Goal: Use online tool/utility: Utilize a website feature to perform a specific function

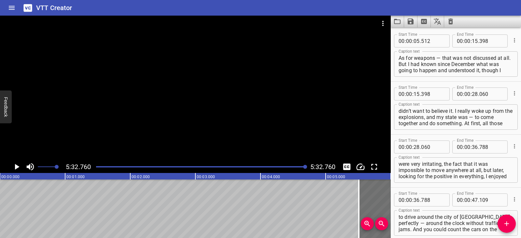
scroll to position [1199, 0]
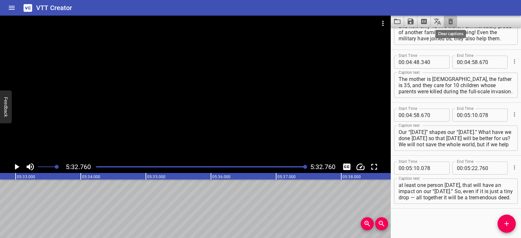
click at [452, 20] on icon "Clear captions" at bounding box center [450, 22] width 5 height 6
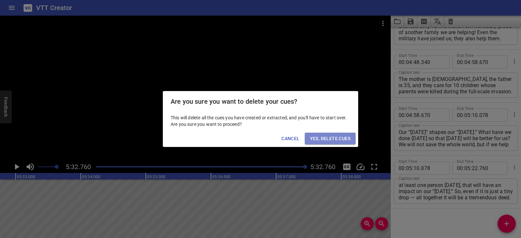
click at [348, 136] on span "Yes, Delete Cues" at bounding box center [330, 139] width 40 height 8
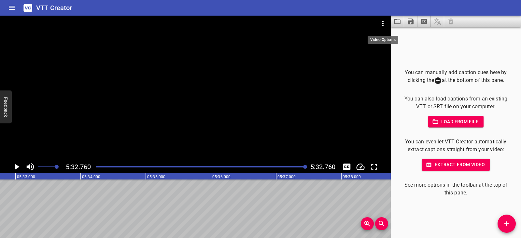
click at [381, 23] on icon "Video Options" at bounding box center [383, 24] width 8 height 8
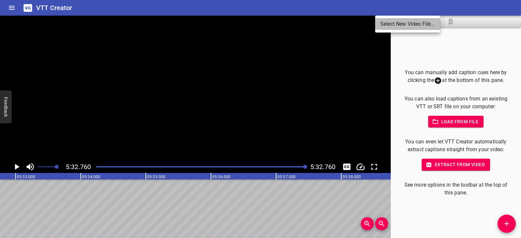
click at [381, 23] on li "Select New Video File..." at bounding box center [407, 24] width 65 height 12
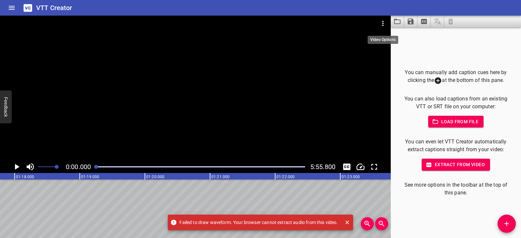
scroll to position [0, 0]
click at [16, 164] on icon "Play/Pause" at bounding box center [17, 167] width 10 height 10
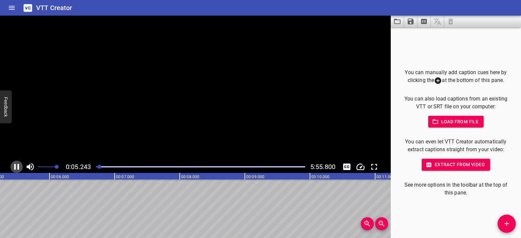
click at [16, 164] on icon "Play/Pause" at bounding box center [17, 167] width 10 height 10
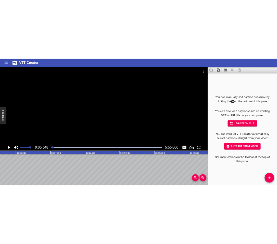
scroll to position [0, 361]
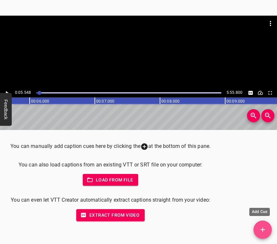
click at [267, 229] on span "Add Cue" at bounding box center [262, 230] width 18 height 8
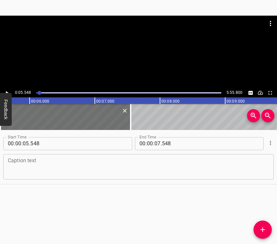
click at [34, 166] on textarea at bounding box center [138, 166] width 261 height 19
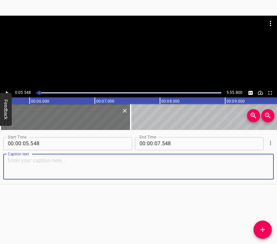
paste textarea "I am from [GEOGRAPHIC_DATA], a native [GEOGRAPHIC_DATA] resident. I lived there…"
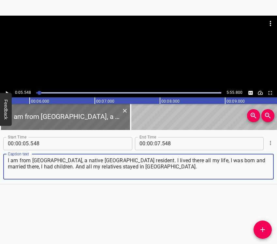
type textarea "I am from [GEOGRAPHIC_DATA], a native [GEOGRAPHIC_DATA] resident. I lived there…"
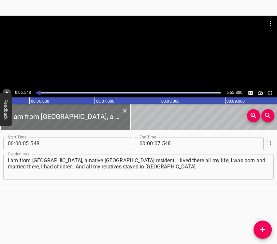
click at [6, 91] on icon "Play/Pause" at bounding box center [7, 93] width 6 height 6
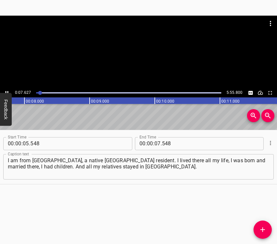
scroll to position [0, 513]
click at [7, 90] on icon "Play/Pause" at bounding box center [7, 93] width 6 height 6
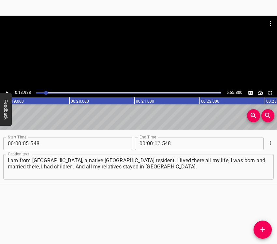
click at [157, 144] on input "number" at bounding box center [157, 143] width 6 height 13
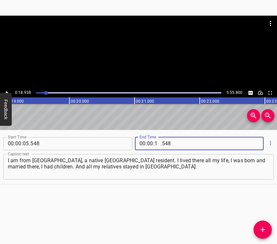
type input "18"
type input "938"
click at [262, 227] on icon "Add Cue" at bounding box center [263, 230] width 8 height 8
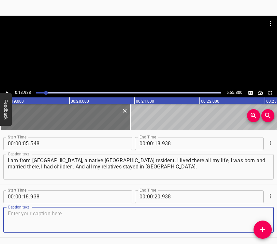
scroll to position [22, 0]
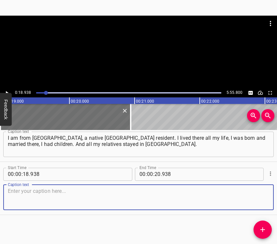
drag, startPoint x: 254, startPoint y: 202, endPoint x: 272, endPoint y: 180, distance: 27.5
click at [254, 201] on textarea at bounding box center [138, 197] width 261 height 19
click at [51, 197] on textarea at bounding box center [138, 197] width 261 height 19
paste textarea "And it’s as if [DEMOGRAPHIC_DATA] saved me. I’m a believer. And on that day I w…"
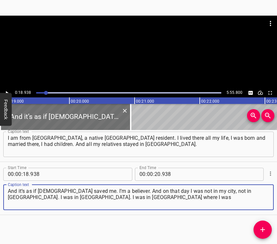
type textarea "And it’s as if [DEMOGRAPHIC_DATA] saved me. I’m a believer. And on that day I w…"
click at [7, 91] on icon "Play/Pause" at bounding box center [7, 93] width 6 height 6
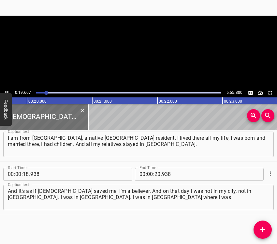
scroll to position [0, 1277]
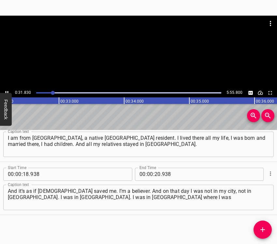
click at [8, 90] on icon "Play/Pause" at bounding box center [7, 93] width 6 height 6
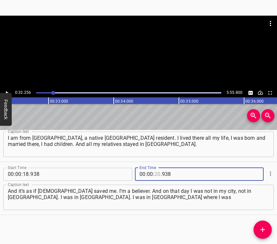
click at [155, 171] on input "number" at bounding box center [157, 174] width 6 height 13
type input "32"
type input "256"
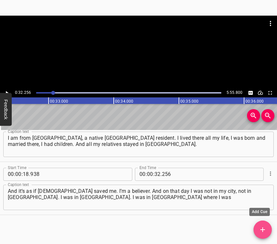
click at [261, 228] on icon "Add Cue" at bounding box center [263, 230] width 8 height 8
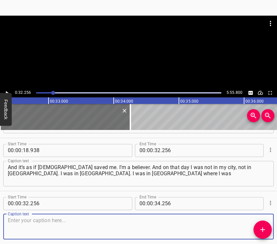
scroll to position [76, 0]
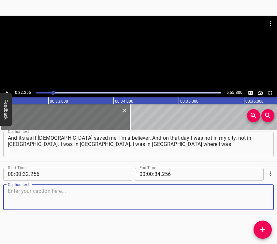
click at [258, 200] on textarea at bounding box center [138, 197] width 261 height 19
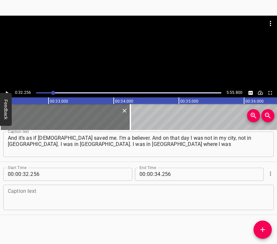
click at [25, 193] on textarea at bounding box center [138, 197] width 261 height 19
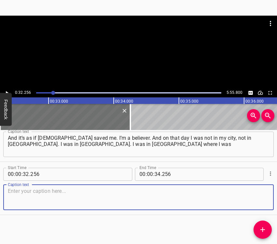
paste textarea "undergoing rehabilitation. I was brought from [GEOGRAPHIC_DATA] to [GEOGRAPHIC_…"
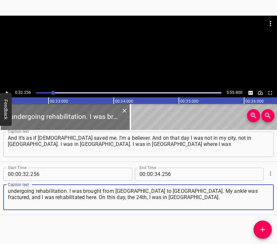
type textarea "undergoing rehabilitation. I was brought from [GEOGRAPHIC_DATA] to [GEOGRAPHIC_…"
click at [8, 91] on icon "Play/Pause" at bounding box center [7, 93] width 6 height 6
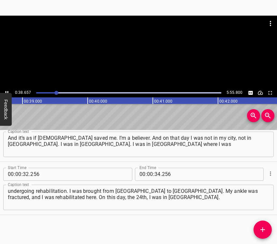
scroll to position [0, 2534]
click at [7, 89] on button "Play/Pause" at bounding box center [7, 93] width 8 height 8
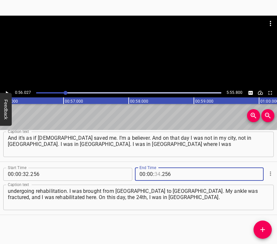
click at [154, 172] on input "number" at bounding box center [157, 174] width 6 height 13
type input "56"
type input "027"
click at [260, 226] on icon "Add Cue" at bounding box center [263, 230] width 8 height 8
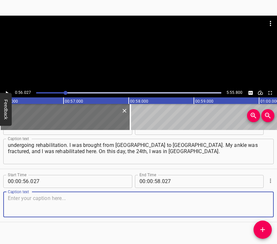
scroll to position [126, 0]
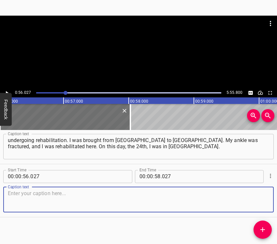
click at [259, 200] on textarea at bounding box center [138, 199] width 261 height 19
click at [20, 193] on textarea at bounding box center [138, 199] width 261 height 19
paste textarea "The first thing was a very big excitement. All the centres were open. When I ar…"
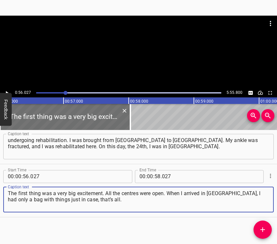
type textarea "The first thing was a very big excitement. All the centres were open. When I ar…"
click at [7, 88] on div at bounding box center [138, 52] width 277 height 73
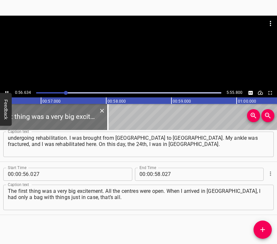
scroll to position [0, 3688]
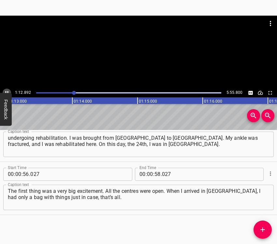
click at [7, 91] on icon "Play/Pause" at bounding box center [7, 93] width 6 height 6
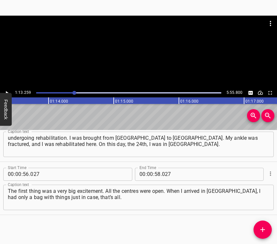
click at [7, 91] on icon "Play/Pause" at bounding box center [7, 93] width 6 height 6
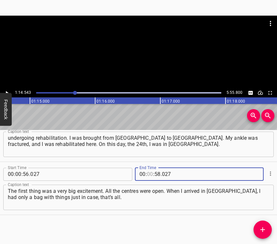
click at [150, 170] on input "number" at bounding box center [150, 174] width 6 height 13
type input "01"
type input "14"
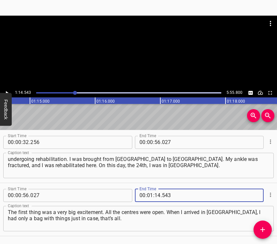
scroll to position [96, 0]
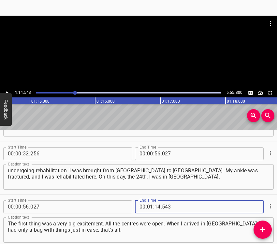
type input "543"
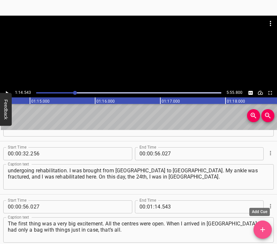
click at [262, 229] on icon "Add Cue" at bounding box center [263, 230] width 8 height 8
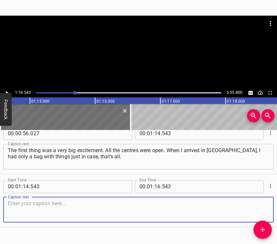
scroll to position [182, 0]
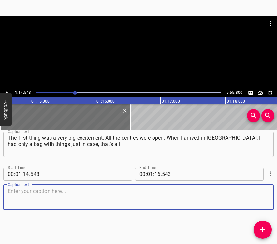
click at [251, 198] on textarea at bounding box center [138, 197] width 261 height 19
click at [54, 189] on textarea at bounding box center [138, 197] width 261 height 19
paste textarea "The centres started working. Then they gave us help, lunches were free. In othe…"
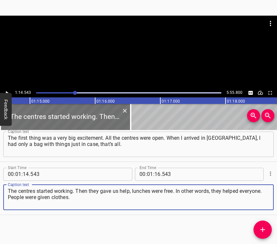
type textarea "The centres started working. Then they gave us help, lunches were free. In othe…"
click at [7, 90] on icon "Play/Pause" at bounding box center [7, 93] width 6 height 6
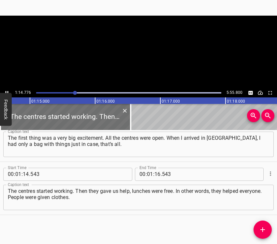
scroll to position [0, 4868]
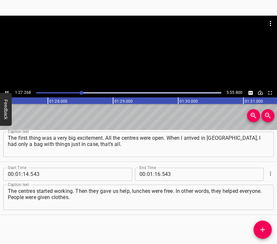
click at [8, 90] on icon "Play/Pause" at bounding box center [7, 93] width 6 height 6
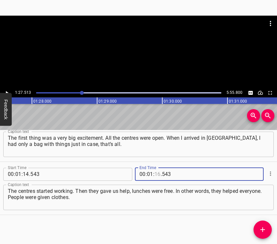
click at [156, 174] on input "number" at bounding box center [157, 174] width 6 height 13
type input "27"
type input "513"
click at [259, 226] on icon "Add Cue" at bounding box center [263, 230] width 8 height 8
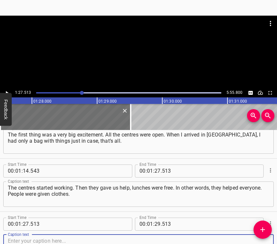
scroll to position [235, 0]
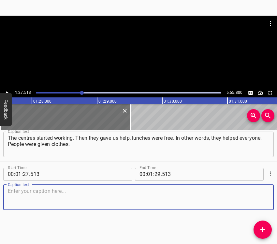
drag, startPoint x: 251, startPoint y: 199, endPoint x: 255, endPoint y: 201, distance: 5.0
click at [255, 201] on textarea at bounding box center [138, 197] width 261 height 19
click at [64, 194] on textarea at bounding box center [138, 197] width 261 height 19
paste textarea "We also prayed, for example. Everyone prayed. There were prayers every day for …"
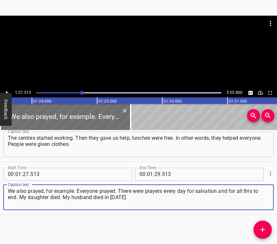
type textarea "We also prayed, for example. Everyone prayed. There were prayers every day for …"
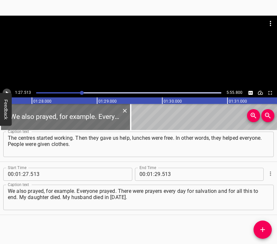
click at [7, 90] on icon "Play/Pause" at bounding box center [7, 93] width 6 height 6
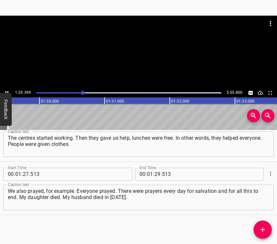
scroll to position [0, 5839]
click at [7, 91] on icon "Play/Pause" at bounding box center [7, 93] width 6 height 6
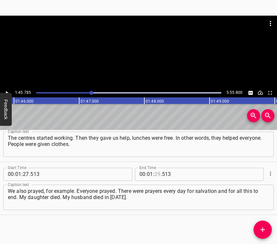
click at [155, 173] on input "number" at bounding box center [157, 174] width 6 height 13
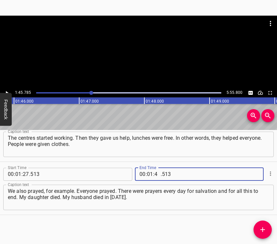
type input "45"
type input "785"
click at [265, 224] on button "Add Cue" at bounding box center [262, 229] width 18 height 18
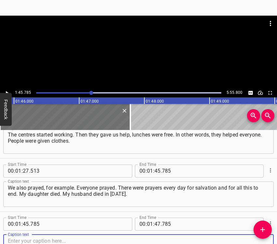
scroll to position [288, 0]
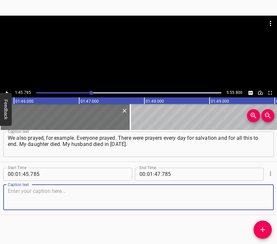
drag, startPoint x: 251, startPoint y: 200, endPoint x: 273, endPoint y: 192, distance: 23.3
click at [251, 200] on textarea at bounding box center [138, 197] width 261 height 19
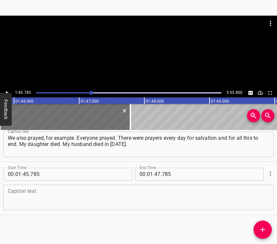
click at [15, 197] on textarea at bounding box center [138, 197] width 261 height 19
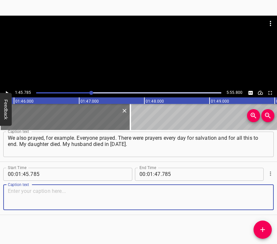
paste textarea "When I was brought with a fractured ankle... I was brought [MEDICAL_DATA] here,…"
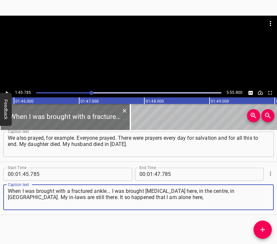
type textarea "When I was brought with a fractured ankle... I was brought [MEDICAL_DATA] here,…"
click at [8, 91] on icon "Play/Pause" at bounding box center [7, 93] width 6 height 6
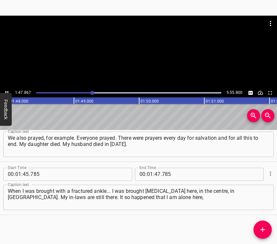
scroll to position [0, 7040]
click at [7, 90] on icon "Play/Pause" at bounding box center [7, 93] width 6 height 6
click at [146, 173] on span ":" at bounding box center [146, 174] width 1 height 13
click at [147, 172] on input "number" at bounding box center [150, 174] width 6 height 13
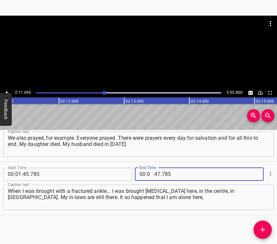
type input "02"
type input "11"
type input "095"
click at [265, 230] on icon "Add Cue" at bounding box center [263, 230] width 8 height 8
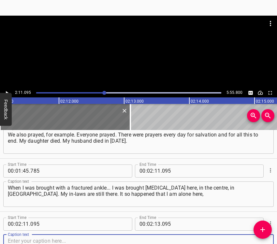
scroll to position [341, 0]
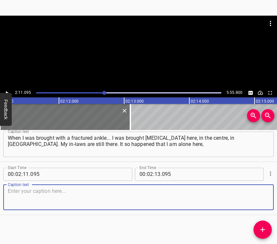
click at [252, 198] on textarea at bounding box center [138, 197] width 261 height 19
click at [30, 205] on textarea at bounding box center [138, 197] width 261 height 19
paste textarea "I am lonely, and I had support only among believers, among servants. My flat in…"
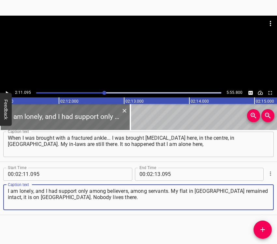
type textarea "I am lonely, and I had support only among believers, among servants. My flat in…"
click at [6, 90] on icon "Play/Pause" at bounding box center [7, 93] width 6 height 6
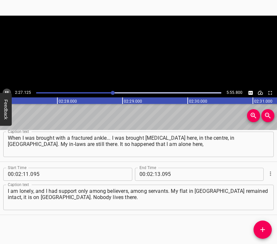
click at [6, 90] on icon "Play/Pause" at bounding box center [7, 93] width 6 height 6
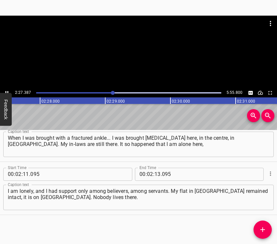
click at [6, 90] on icon "Play/Pause" at bounding box center [7, 93] width 6 height 6
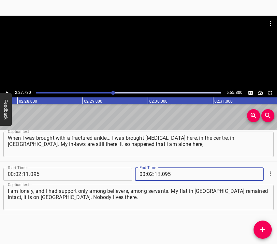
click at [155, 172] on input "number" at bounding box center [157, 174] width 6 height 13
type input "27"
type input "730"
click at [262, 227] on icon "Add Cue" at bounding box center [263, 230] width 8 height 8
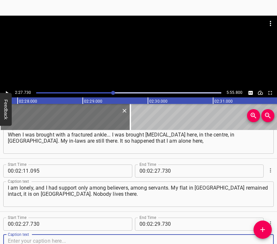
scroll to position [394, 0]
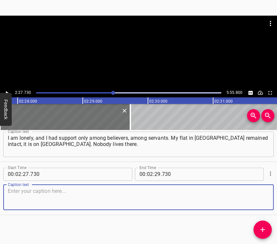
drag, startPoint x: 257, startPoint y: 197, endPoint x: 274, endPoint y: 194, distance: 17.8
click at [259, 197] on textarea at bounding box center [138, 197] width 261 height 19
click at [31, 195] on textarea at bounding box center [138, 197] width 261 height 19
paste textarea "It was cleaned in the entrance. Then I was told... I called my neighbours when …"
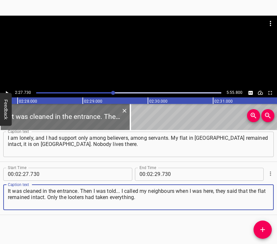
type textarea "It was cleaned in the entrance. Then I was told... I called my neighbours when …"
click at [6, 90] on icon "Play/Pause" at bounding box center [7, 93] width 6 height 6
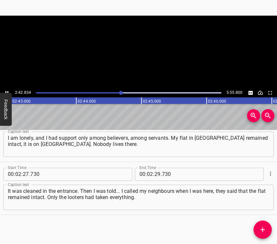
click at [6, 90] on icon "Play/Pause" at bounding box center [7, 93] width 6 height 6
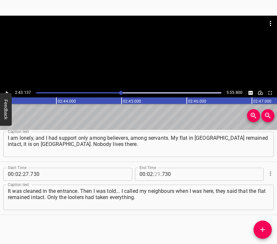
click at [154, 173] on input "number" at bounding box center [157, 174] width 6 height 13
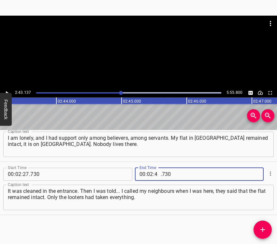
type input "43"
type input "137"
click at [264, 231] on icon "Add Cue" at bounding box center [263, 230] width 8 height 8
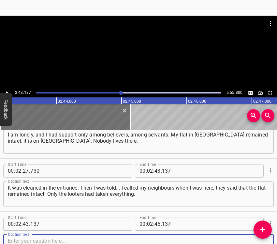
scroll to position [447, 0]
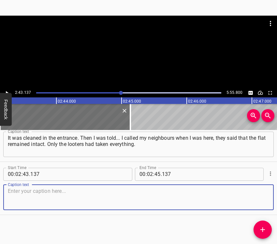
drag, startPoint x: 248, startPoint y: 203, endPoint x: 273, endPoint y: 192, distance: 27.3
click at [248, 203] on textarea at bounding box center [138, 197] width 261 height 19
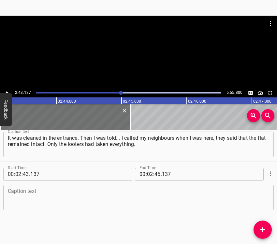
click at [72, 200] on textarea at bounding box center [138, 197] width 261 height 19
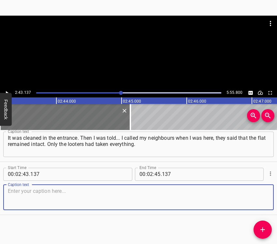
paste textarea "I had cleaned up the place before, but what is it like now?... I haven’t been t…"
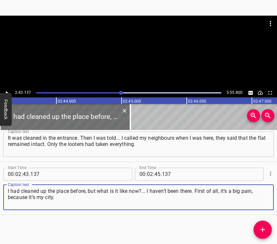
type textarea "I had cleaned up the place before, but what is it like now?... I haven’t been t…"
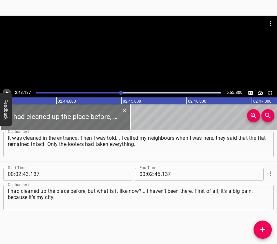
click at [7, 91] on icon "Play/Pause" at bounding box center [7, 93] width 3 height 4
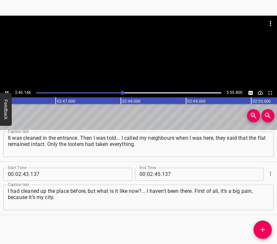
scroll to position [0, 10836]
click at [7, 91] on icon "Play/Pause" at bounding box center [7, 93] width 6 height 6
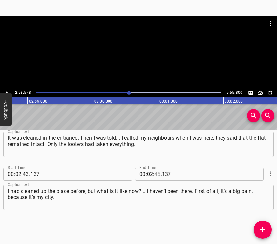
click at [155, 172] on input "number" at bounding box center [157, 174] width 6 height 13
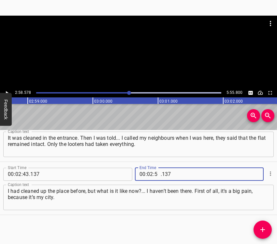
type input "58"
type input "578"
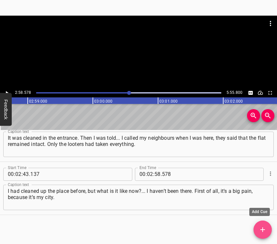
drag, startPoint x: 262, startPoint y: 224, endPoint x: 268, endPoint y: 222, distance: 6.6
click at [262, 224] on button "Add Cue" at bounding box center [262, 229] width 18 height 18
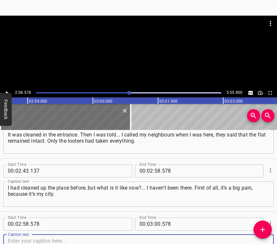
scroll to position [500, 0]
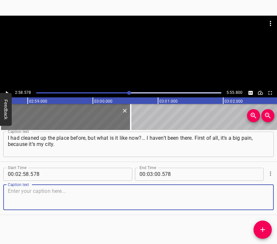
click at [254, 199] on textarea at bounding box center [138, 197] width 261 height 19
click at [27, 193] on textarea at bounding box center [138, 197] width 261 height 19
paste textarea "Everything that happened in my life... I studied there, and everything took pla…"
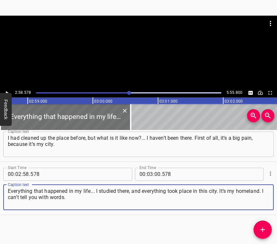
type textarea "Everything that happened in my life... I studied there, and everything took pla…"
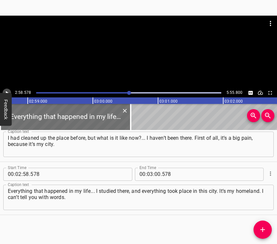
click at [8, 91] on icon "Play/Pause" at bounding box center [7, 93] width 6 height 6
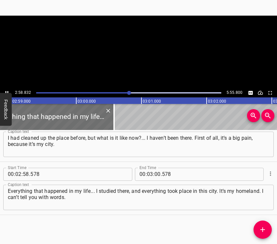
scroll to position [0, 11662]
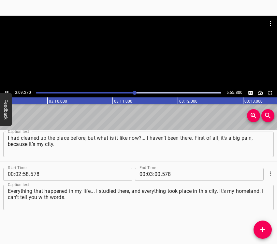
click at [6, 91] on icon "Play/Pause" at bounding box center [7, 93] width 6 height 6
click at [152, 159] on div "Start Time 00 : 02 : 43 . 137 Start Time End Time 00 : 02 : 58 . 578 End Time C…" at bounding box center [138, 135] width 277 height 53
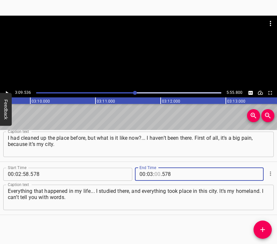
click at [157, 175] on input "number" at bounding box center [157, 174] width 6 height 13
type input "09"
type input "536"
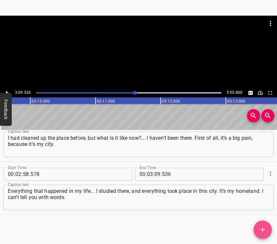
click at [261, 226] on icon "Add Cue" at bounding box center [263, 230] width 8 height 8
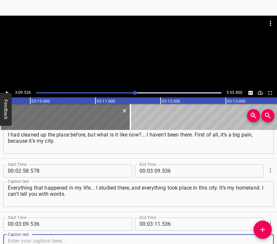
scroll to position [553, 0]
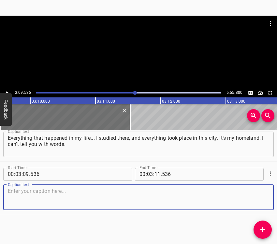
drag, startPoint x: 255, startPoint y: 198, endPoint x: 276, endPoint y: 185, distance: 24.7
click at [255, 197] on textarea at bounding box center [138, 197] width 261 height 19
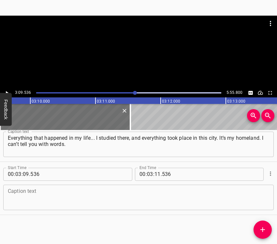
click at [120, 192] on textarea at bounding box center [138, 197] width 261 height 19
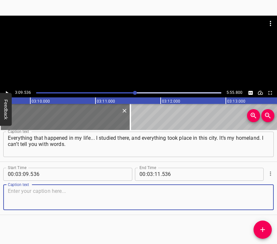
paste textarea "It brings tears to my eyes when I talk about it. When there were air raids on t…"
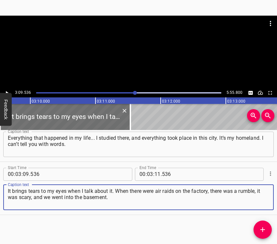
type textarea "It brings tears to my eyes when I talk about it. When there were air raids on t…"
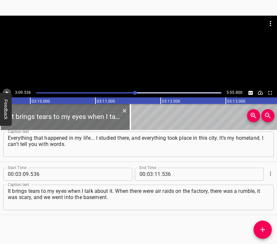
click at [7, 90] on icon "Play/Pause" at bounding box center [7, 93] width 6 height 6
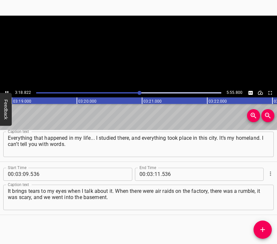
click at [7, 90] on icon "Play/Pause" at bounding box center [7, 93] width 6 height 6
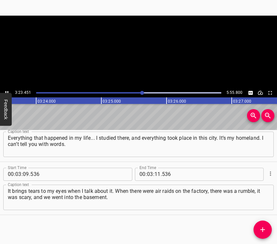
click at [7, 90] on icon "Play/Pause" at bounding box center [7, 93] width 6 height 6
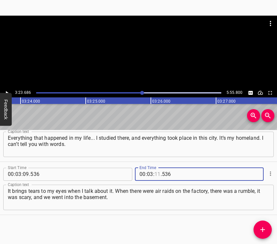
click at [155, 177] on input "number" at bounding box center [157, 174] width 6 height 13
type input "23"
type input "686"
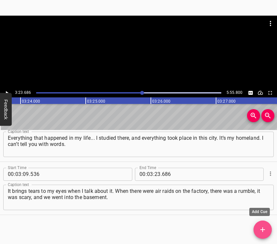
click at [260, 229] on icon "Add Cue" at bounding box center [263, 230] width 8 height 8
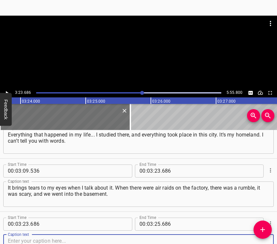
scroll to position [606, 0]
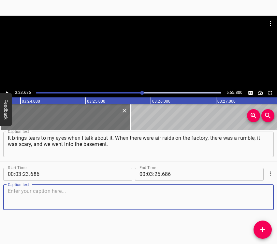
click at [257, 196] on textarea at bounding box center [138, 197] width 261 height 19
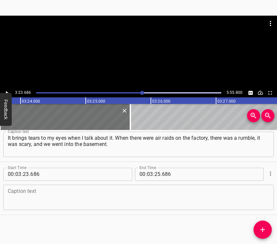
click at [25, 202] on textarea at bounding box center [138, 197] width 261 height 19
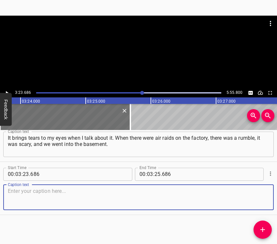
paste textarea "Missiles flew near [GEOGRAPHIC_DATA]. I used to live where Yuzhmash is, our pla…"
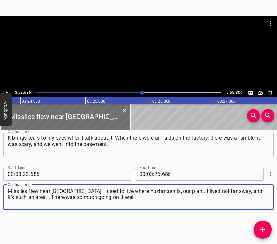
type textarea "Missiles flew near [GEOGRAPHIC_DATA]. I used to live where Yuzhmash is, our pla…"
click at [9, 90] on icon "Play/Pause" at bounding box center [7, 93] width 6 height 6
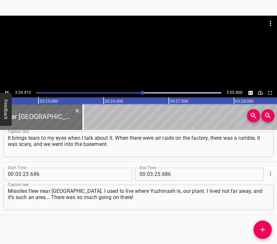
scroll to position [0, 13327]
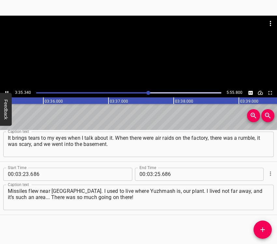
click at [7, 90] on icon "Play/Pause" at bounding box center [7, 93] width 6 height 6
click at [155, 175] on input "number" at bounding box center [157, 174] width 6 height 13
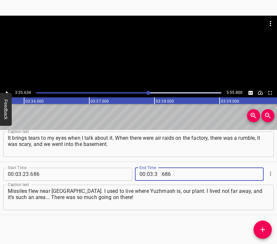
type input "35"
type input "634"
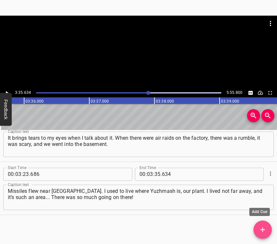
drag, startPoint x: 265, startPoint y: 227, endPoint x: 270, endPoint y: 224, distance: 5.6
click at [265, 227] on icon "Add Cue" at bounding box center [263, 230] width 8 height 8
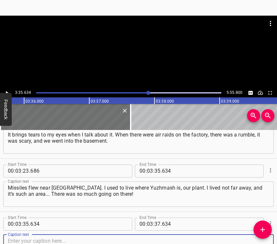
scroll to position [659, 0]
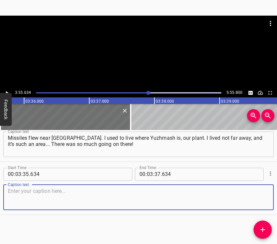
click at [254, 194] on textarea at bounding box center [138, 197] width 261 height 19
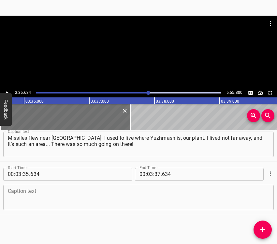
click at [21, 192] on textarea at bounding box center [138, 197] width 261 height 19
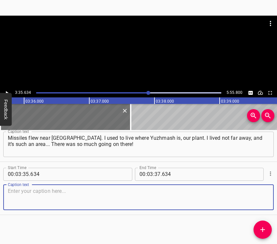
paste textarea "And only prayers saved us. Every day you just pray that everything will pass an…"
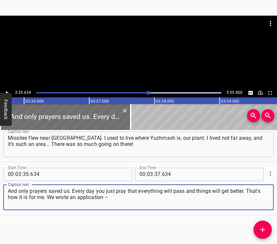
type textarea "And only prayers saved us. Every day you just pray that everything will pass an…"
click at [7, 91] on icon "Play/Pause" at bounding box center [7, 93] width 6 height 6
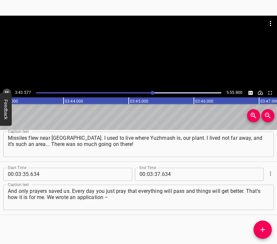
click at [6, 91] on icon "Play/Pause" at bounding box center [7, 93] width 6 height 6
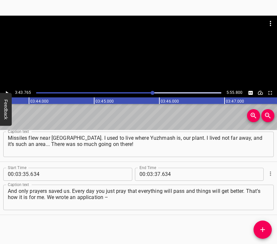
scroll to position [0, 14571]
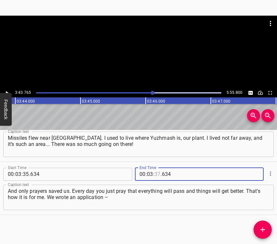
click at [155, 173] on input "number" at bounding box center [157, 174] width 6 height 13
type input "43"
type input "765"
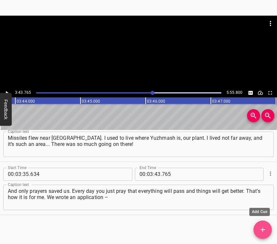
click at [258, 229] on span "Add Cue" at bounding box center [262, 230] width 18 height 8
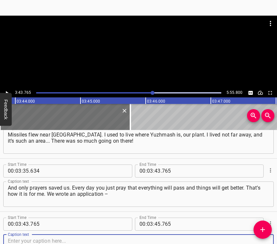
scroll to position [712, 0]
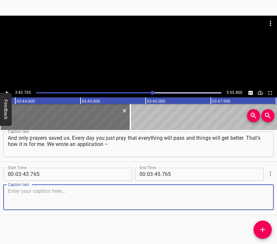
drag, startPoint x: 257, startPoint y: 202, endPoint x: 259, endPoint y: 199, distance: 3.8
click at [257, 202] on textarea at bounding box center [138, 197] width 261 height 19
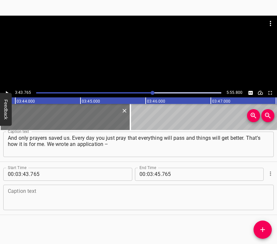
click at [60, 195] on textarea at bounding box center [138, 197] width 261 height 19
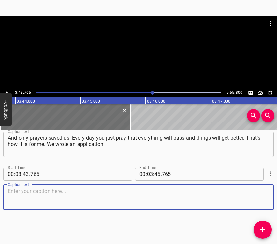
paste textarea "those who need housing, social housing. I wrote an application, and that was in…"
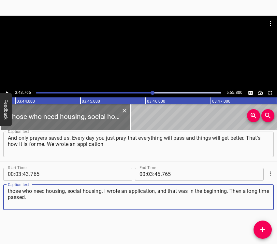
type textarea "those who need housing, social housing. I wrote an application, and that was in…"
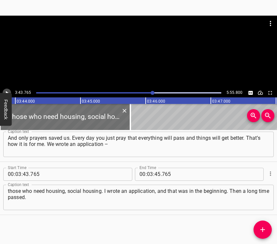
click at [8, 91] on icon "Play/Pause" at bounding box center [7, 93] width 6 height 6
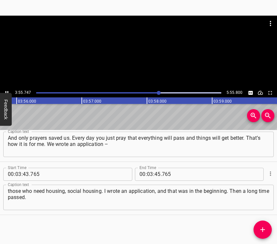
click at [7, 90] on icon "Play/Pause" at bounding box center [7, 93] width 6 height 6
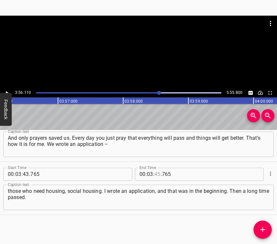
click at [155, 173] on input "number" at bounding box center [157, 174] width 6 height 13
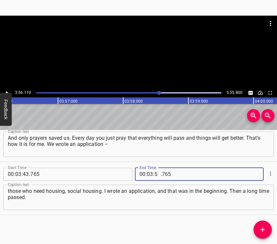
type input "56"
type input "110"
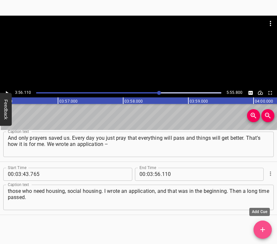
click at [258, 231] on span "Add Cue" at bounding box center [262, 230] width 18 height 8
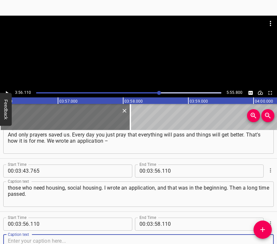
scroll to position [765, 0]
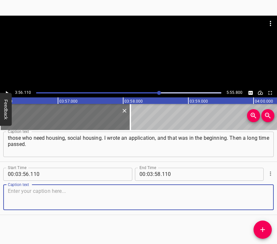
click at [254, 195] on textarea at bounding box center [138, 197] width 261 height 19
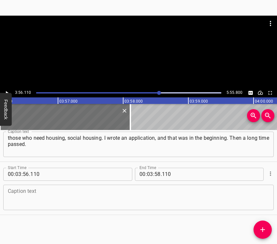
click at [20, 195] on textarea at bounding box center [138, 197] width 261 height 19
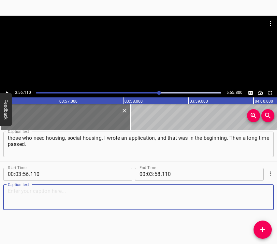
paste textarea "I didn’t expect that this would happen, that I would get a room. I filled in th…"
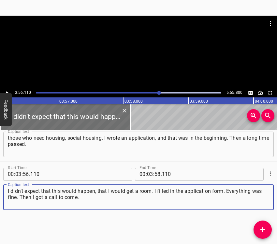
type textarea "I didn’t expect that this would happen, that I would get a room. I filled in th…"
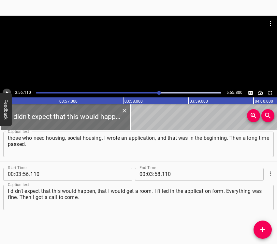
click at [7, 91] on icon "Play/Pause" at bounding box center [7, 93] width 6 height 6
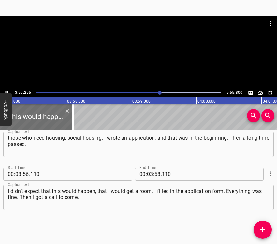
scroll to position [0, 15448]
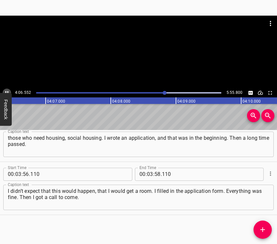
click at [7, 91] on icon "Play/Pause" at bounding box center [7, 93] width 6 height 6
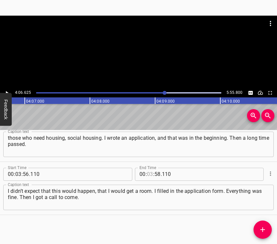
click at [147, 174] on input "number" at bounding box center [150, 174] width 6 height 13
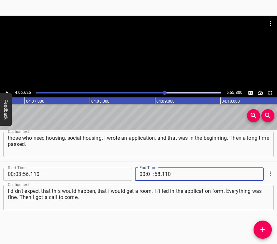
type input "04"
type input "06"
type input "625"
click at [261, 233] on button "Add Cue" at bounding box center [262, 229] width 18 height 18
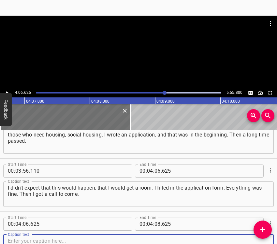
scroll to position [819, 0]
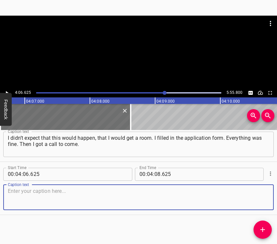
drag, startPoint x: 260, startPoint y: 202, endPoint x: 276, endPoint y: 196, distance: 16.9
click at [261, 201] on textarea at bounding box center [138, 197] width 261 height 19
click at [29, 202] on textarea at bounding box center [138, 197] width 261 height 19
paste textarea "I came to the opening and they gave me a certificate. It was unexpected for me.…"
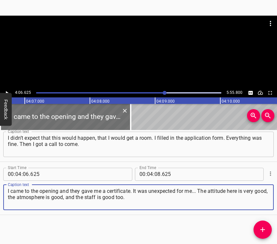
type textarea "I came to the opening and they gave me a certificate. It was unexpected for me.…"
click at [6, 89] on button "Play/Pause" at bounding box center [7, 93] width 8 height 8
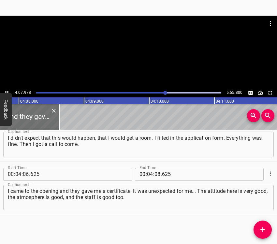
scroll to position [0, 16147]
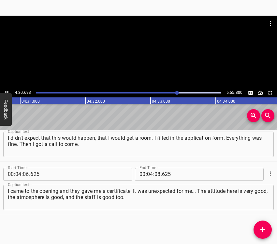
click at [5, 91] on icon "Play/Pause" at bounding box center [7, 93] width 6 height 6
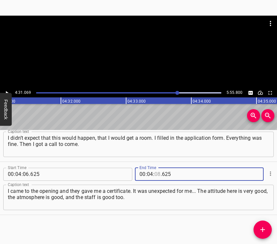
click at [157, 177] on input "number" at bounding box center [157, 174] width 6 height 13
type input "31"
type input "069"
click at [264, 229] on icon "Add Cue" at bounding box center [263, 230] width 8 height 8
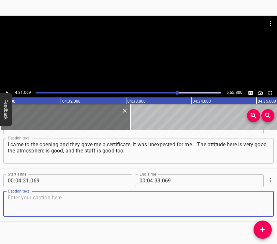
scroll to position [872, 0]
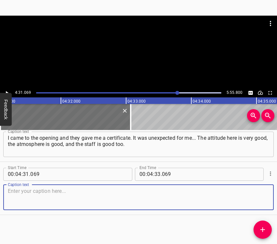
click at [261, 201] on textarea at bounding box center [138, 197] width 261 height 19
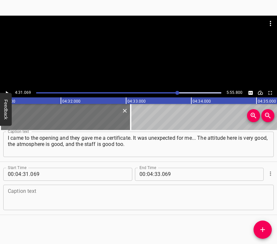
click at [55, 197] on textarea at bounding box center [138, 197] width 261 height 19
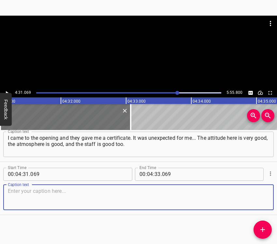
paste textarea "It’s very good here. You only think about the best. That it will be the best. A…"
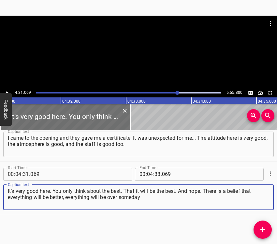
type textarea "It’s very good here. You only think about the best. That it will be the best. A…"
click at [6, 89] on button "Play/Pause" at bounding box center [7, 93] width 8 height 8
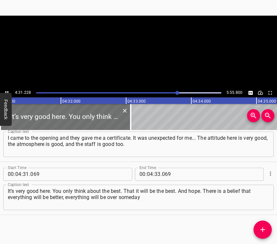
scroll to position [0, 17661]
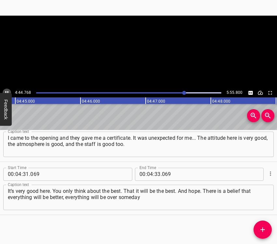
click at [7, 91] on icon "Play/Pause" at bounding box center [7, 93] width 6 height 6
click at [156, 174] on input "number" at bounding box center [157, 174] width 6 height 13
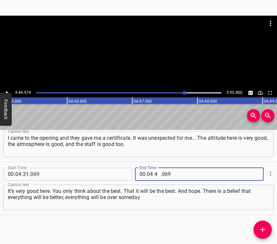
type input "44"
type input "974"
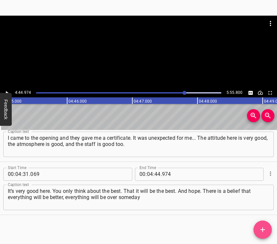
click at [261, 228] on icon "Add Cue" at bounding box center [263, 230] width 8 height 8
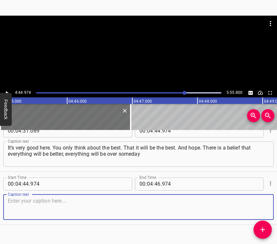
scroll to position [925, 0]
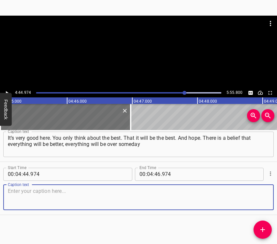
drag, startPoint x: 261, startPoint y: 200, endPoint x: 276, endPoint y: 193, distance: 16.0
click at [262, 200] on textarea at bounding box center [138, 197] width 261 height 19
click at [44, 196] on textarea at bounding box center [138, 197] width 261 height 19
paste textarea "and finally we can go back to our home, to our city. You lived there, everythin…"
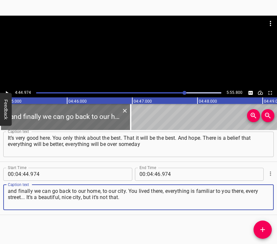
type textarea "and finally we can go back to our home, to our city. You lived there, everythin…"
click at [7, 90] on icon "Play/Pause" at bounding box center [7, 93] width 6 height 6
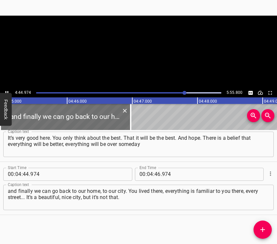
scroll to position [0, 18562]
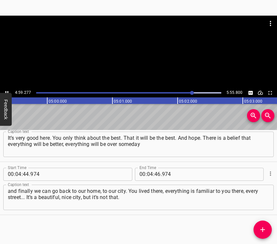
click at [7, 91] on icon "Play/Pause" at bounding box center [7, 93] width 6 height 6
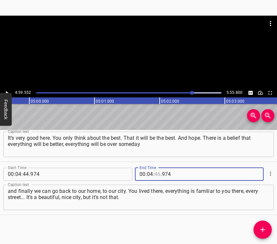
click at [155, 175] on input "number" at bounding box center [157, 174] width 6 height 13
type input "59"
type input "552"
click at [267, 230] on span "Add Cue" at bounding box center [262, 230] width 18 height 8
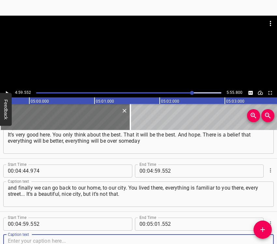
scroll to position [978, 0]
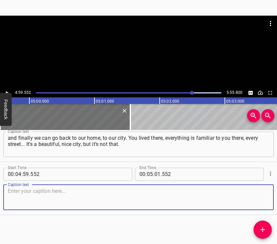
drag, startPoint x: 255, startPoint y: 202, endPoint x: 272, endPoint y: 198, distance: 17.4
click at [256, 202] on textarea at bounding box center [138, 197] width 261 height 19
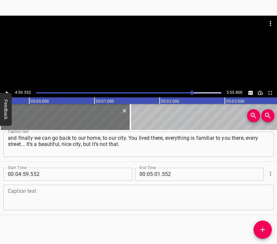
drag, startPoint x: 8, startPoint y: 196, endPoint x: 11, endPoint y: 195, distance: 3.7
click at [11, 195] on textarea at bounding box center [138, 197] width 261 height 19
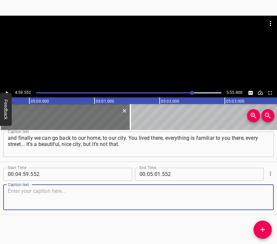
paste textarea "Mariupol is Mariupol. I am a native resident there, I know every path. Everyone…"
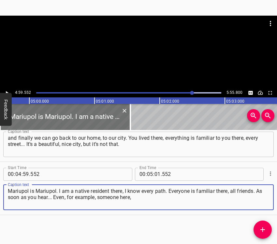
type textarea "Mariupol is Mariupol. I am a native resident there, I know every path. Everyone…"
click at [5, 90] on icon "Play/Pause" at bounding box center [7, 93] width 6 height 6
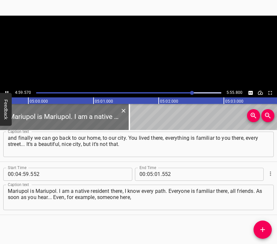
scroll to position [0, 19522]
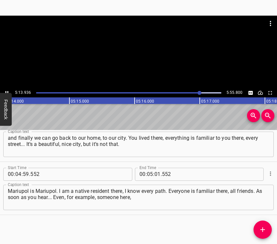
click at [8, 91] on icon "Play/Pause" at bounding box center [7, 93] width 6 height 6
click at [156, 175] on input "number" at bounding box center [157, 174] width 6 height 13
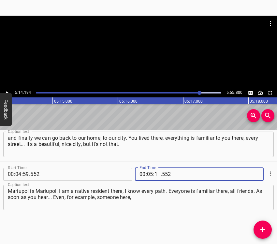
type input "14"
type input "194"
click at [267, 228] on span "Add Cue" at bounding box center [262, 230] width 18 height 8
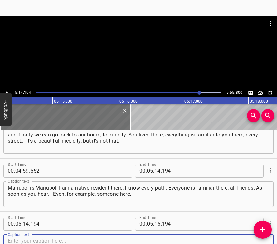
scroll to position [1031, 0]
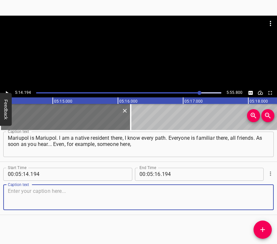
click at [249, 204] on textarea at bounding box center [138, 197] width 261 height 19
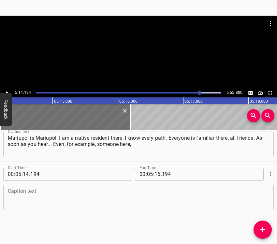
click at [37, 203] on textarea at bounding box center [138, 197] width 261 height 19
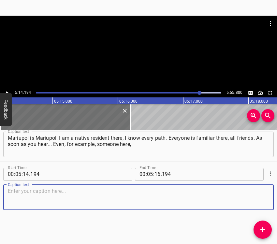
paste textarea "in the centre, or somewhere else lives... You see the word “Mariupol” – and sol…"
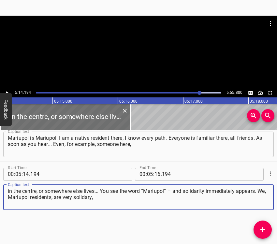
type textarea "in the centre, or somewhere else lives... You see the word “Mariupol” – and sol…"
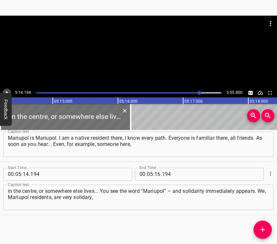
click at [6, 91] on icon "Play/Pause" at bounding box center [7, 93] width 6 height 6
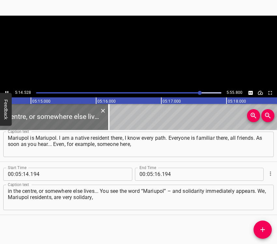
scroll to position [0, 20498]
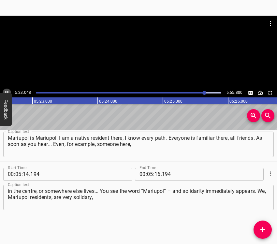
click at [4, 90] on icon "Play/Pause" at bounding box center [7, 93] width 6 height 6
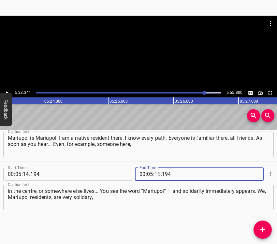
click at [155, 173] on input "number" at bounding box center [157, 174] width 6 height 13
type input "23"
type input "341"
drag, startPoint x: 264, startPoint y: 231, endPoint x: 275, endPoint y: 227, distance: 11.4
click at [264, 230] on icon "Add Cue" at bounding box center [263, 230] width 8 height 8
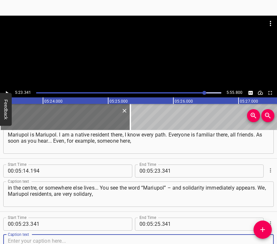
scroll to position [1084, 0]
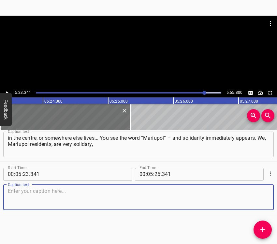
click at [256, 193] on textarea at bounding box center [138, 197] width 261 height 19
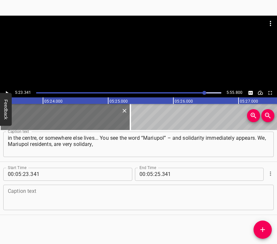
click at [25, 190] on textarea at bounding box center [138, 197] width 261 height 19
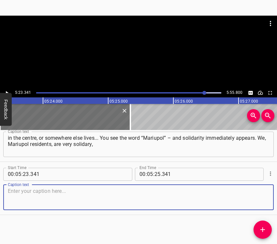
paste textarea "and everyone helps each other. If you don’t have something, they will always he…"
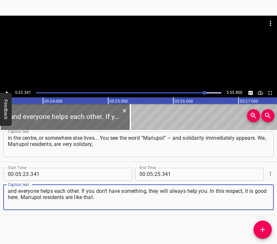
type textarea "and everyone helps each other. If you don’t have something, they will always he…"
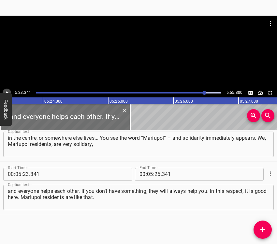
click at [7, 90] on icon "Play/Pause" at bounding box center [7, 93] width 6 height 6
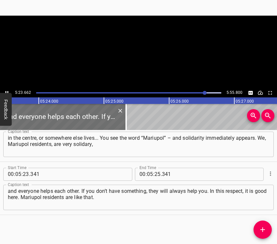
scroll to position [0, 21075]
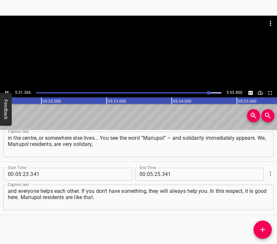
click at [6, 90] on icon "Play/Pause" at bounding box center [7, 93] width 6 height 6
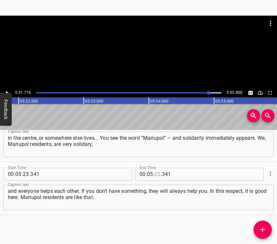
click at [154, 175] on input "number" at bounding box center [157, 174] width 6 height 13
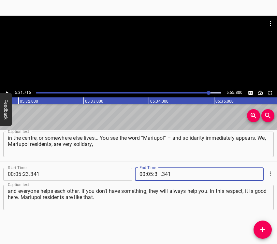
type input "31"
type input "716"
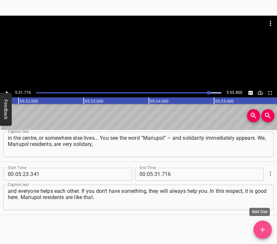
click at [260, 225] on button "Add Cue" at bounding box center [262, 229] width 18 height 18
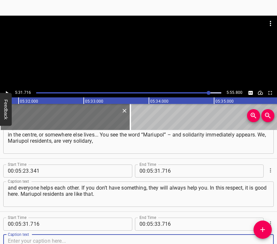
scroll to position [1137, 0]
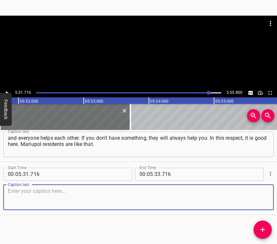
drag, startPoint x: 259, startPoint y: 198, endPoint x: 275, endPoint y: 196, distance: 15.7
click at [259, 197] on textarea at bounding box center [138, 197] width 261 height 19
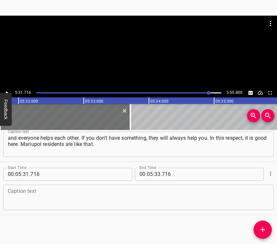
click at [35, 193] on textarea at bounding box center [138, 197] width 261 height 19
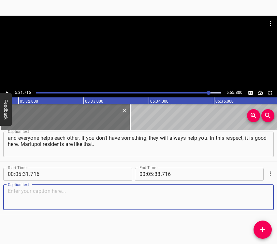
paste textarea "If you do not have something... If someone messed up your mood, they will suppo…"
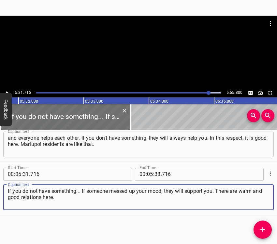
type textarea "If you do not have something... If someone messed up your mood, they will suppo…"
click at [156, 171] on input "number" at bounding box center [157, 174] width 6 height 13
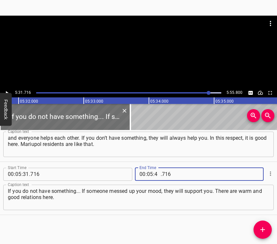
type input "45"
type input "800"
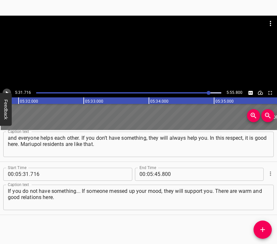
click at [8, 90] on icon "Play/Pause" at bounding box center [7, 93] width 6 height 6
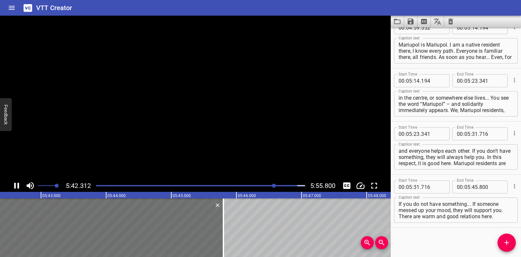
scroll to position [1022, 0]
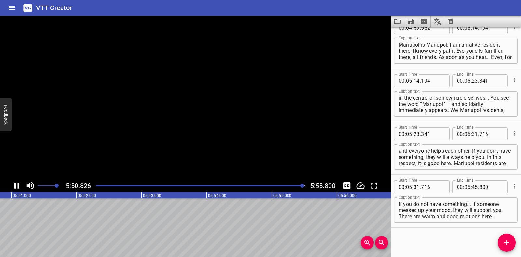
click at [407, 21] on icon "Save captions to file" at bounding box center [411, 22] width 8 height 8
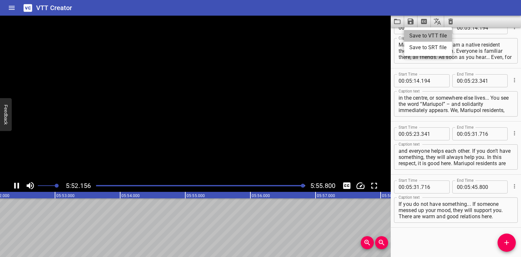
click at [415, 33] on li "Save to VTT file" at bounding box center [428, 36] width 48 height 12
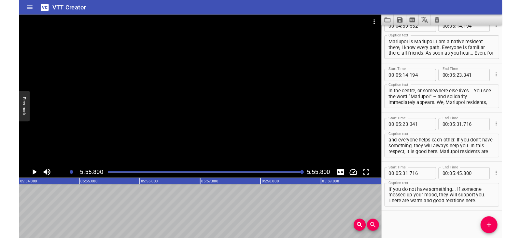
scroll to position [1040, 0]
